Goal: Transaction & Acquisition: Purchase product/service

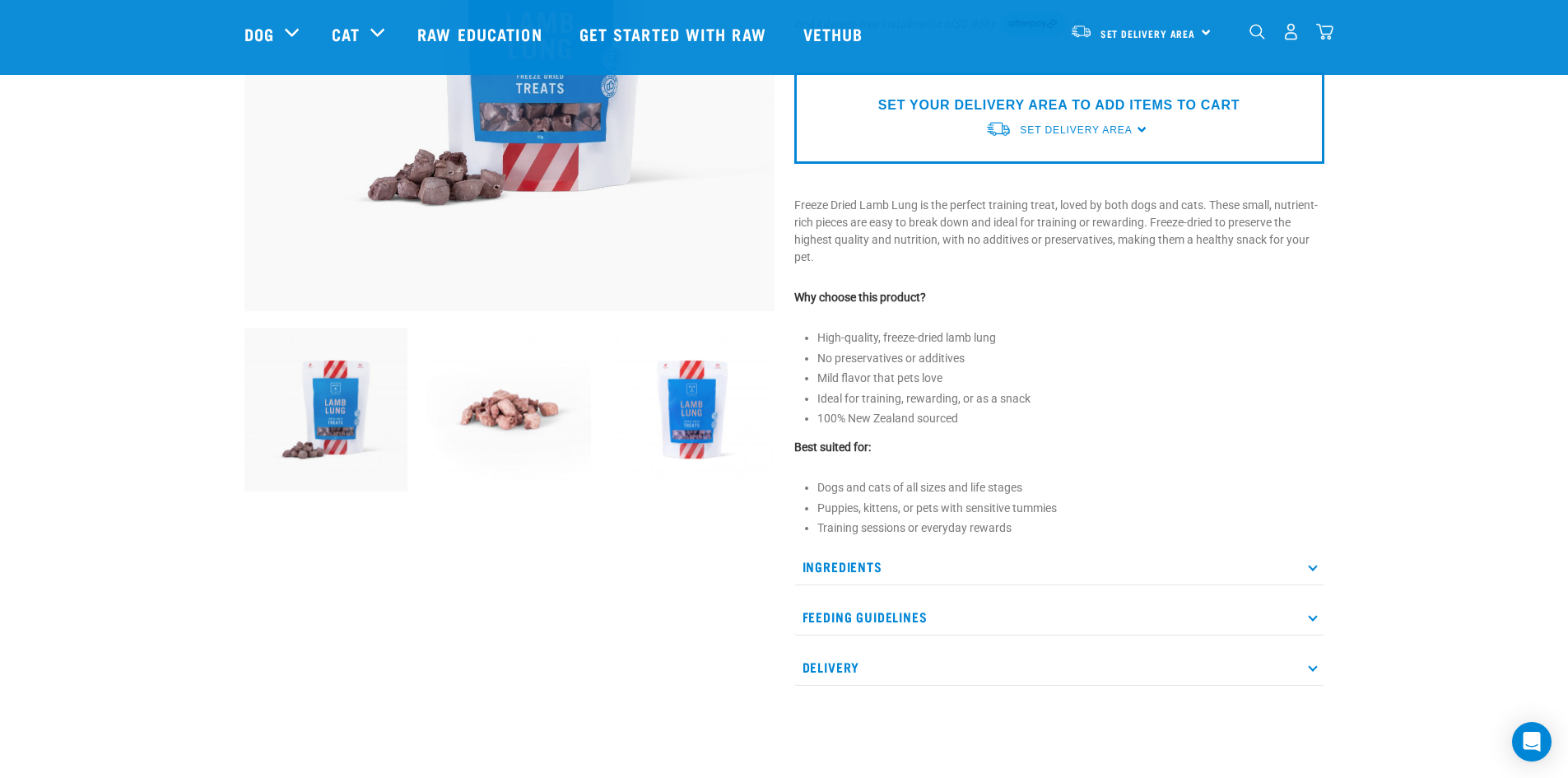
scroll to position [165, 0]
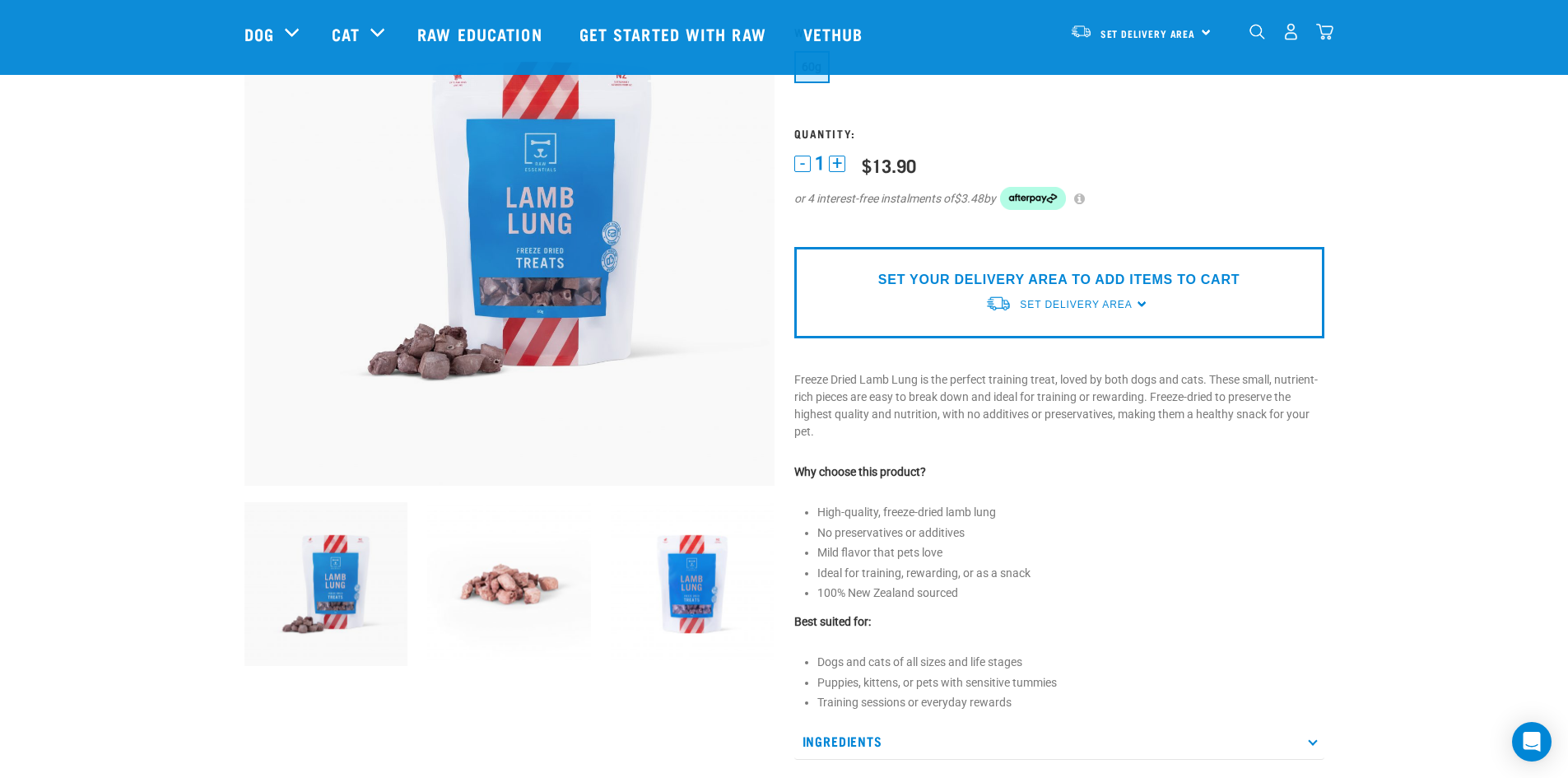
scroll to position [82, 0]
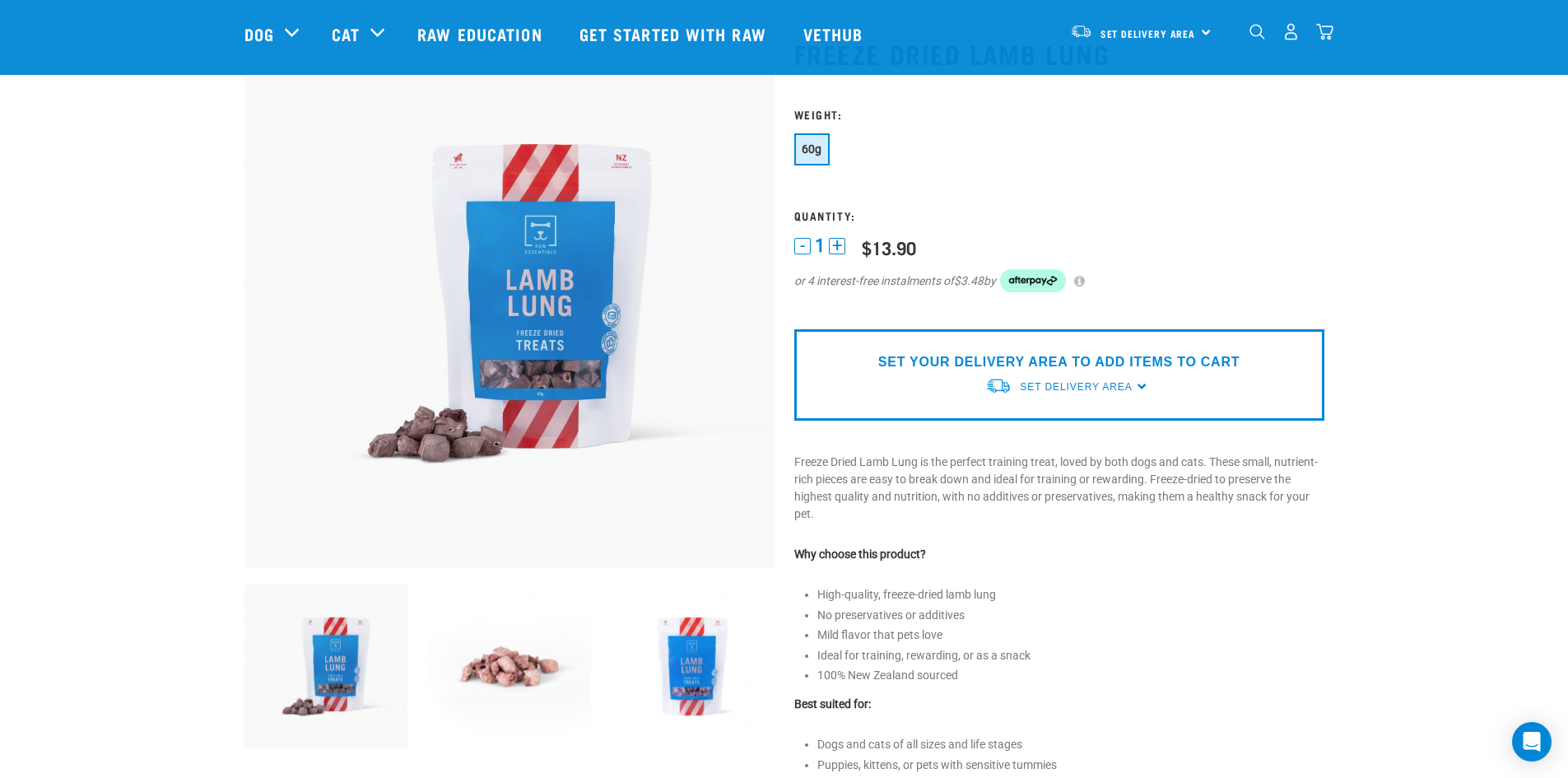
click at [537, 665] on img at bounding box center [509, 666] width 164 height 164
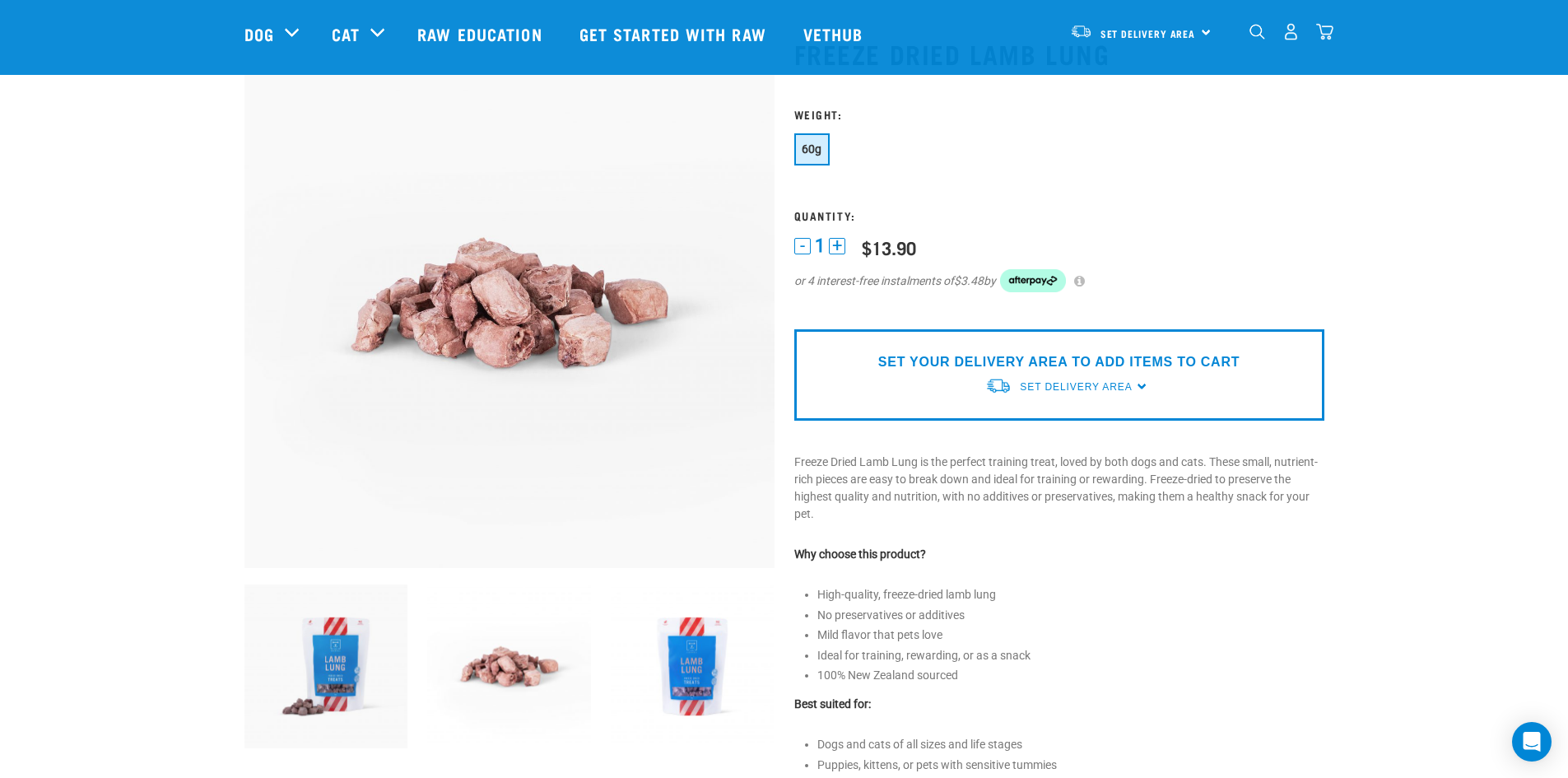
click at [384, 675] on img at bounding box center [325, 666] width 164 height 164
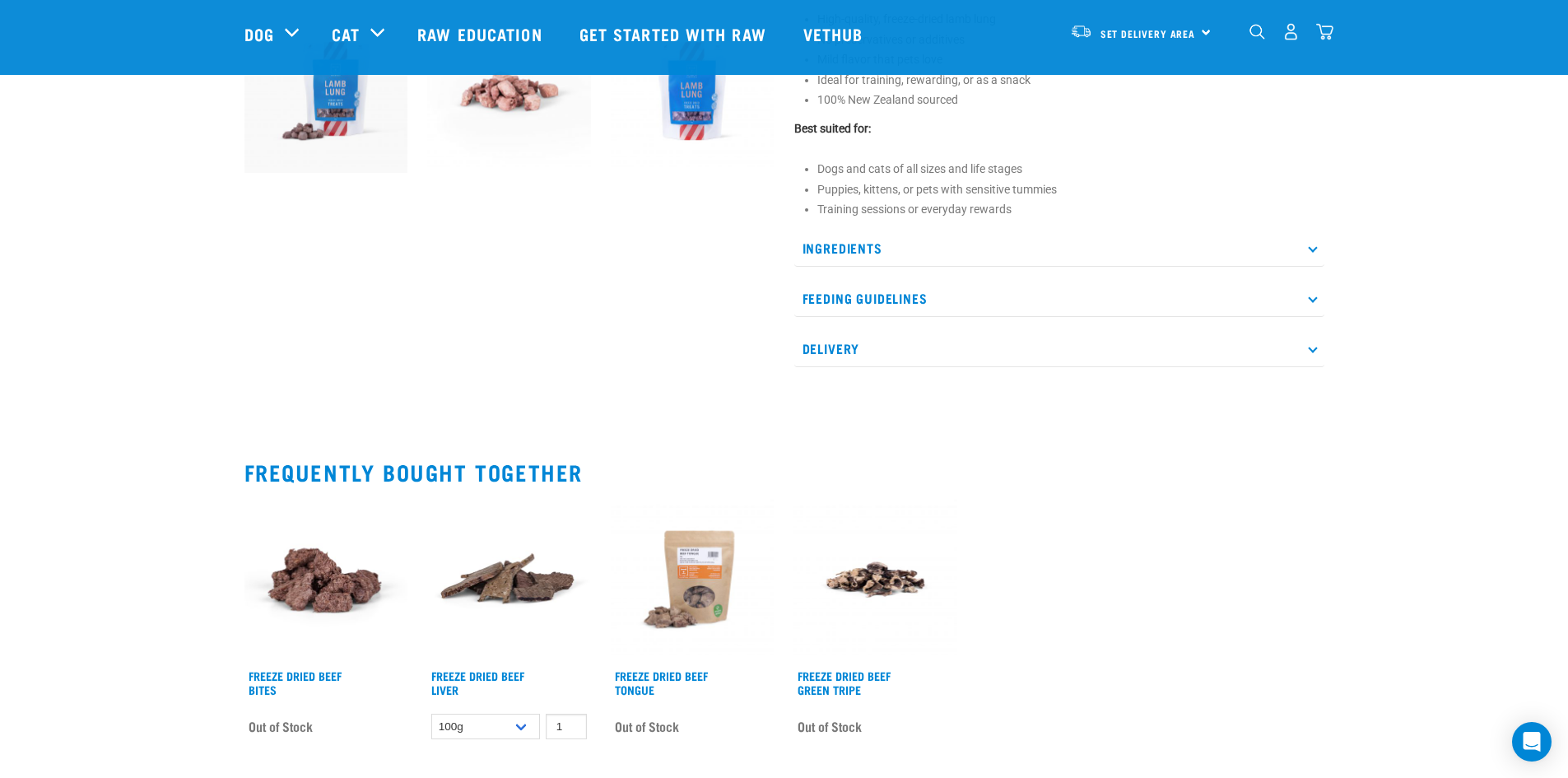
scroll to position [659, 0]
